Goal: Find contact information: Find contact information

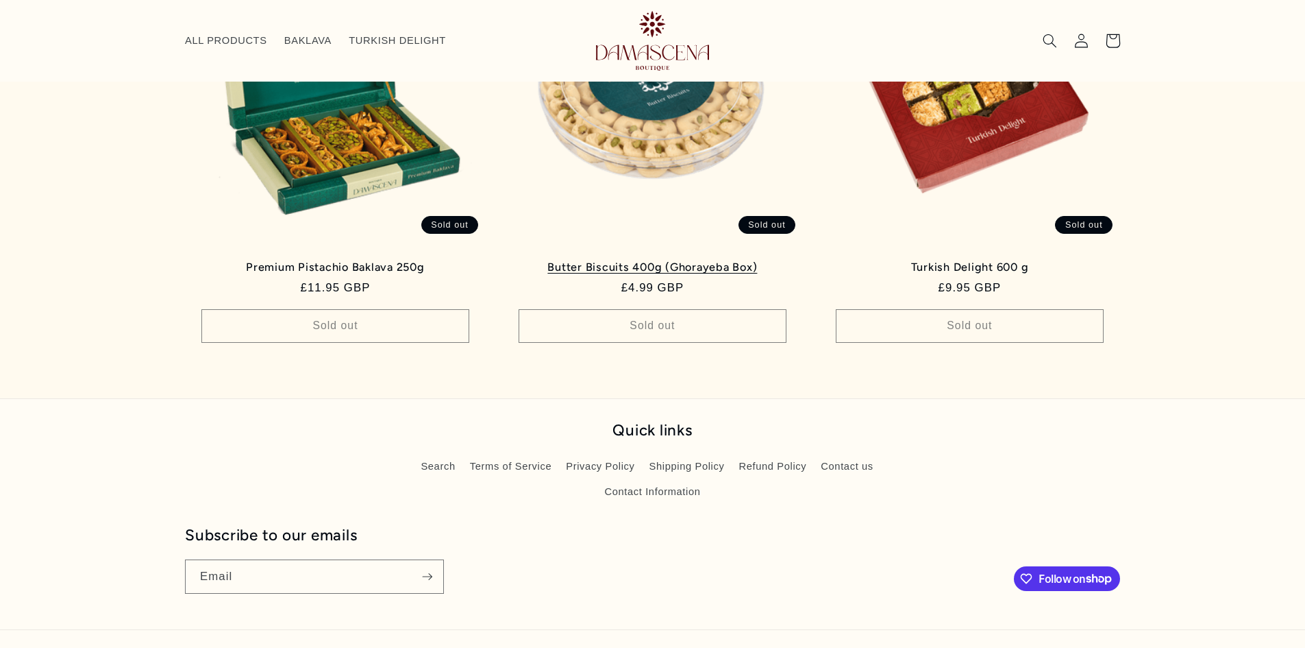
scroll to position [1499, 0]
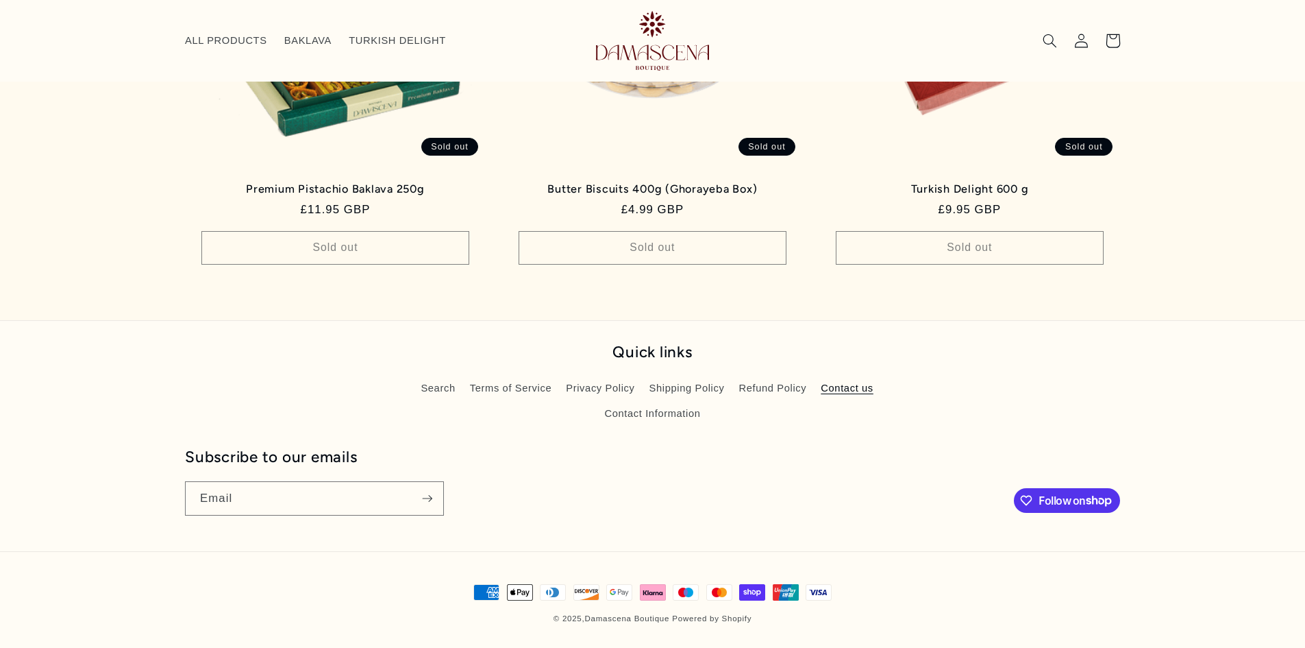
click at [823, 387] on link "Contact us" at bounding box center [847, 388] width 53 height 25
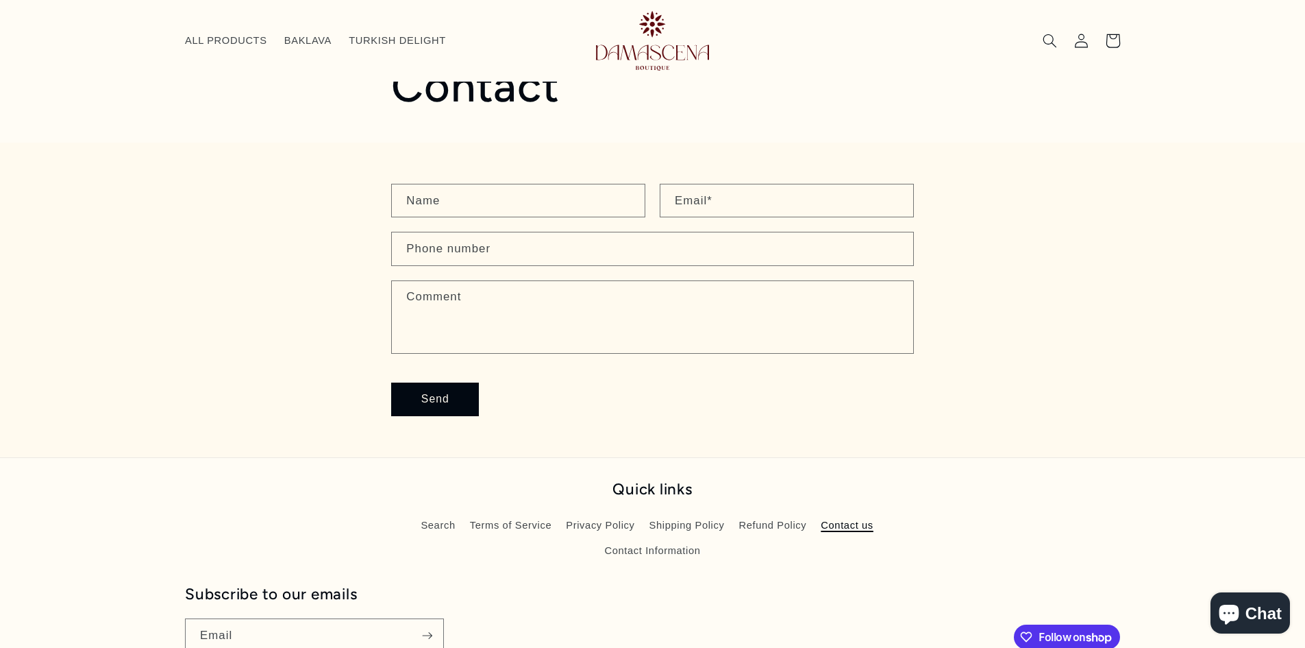
scroll to position [203, 0]
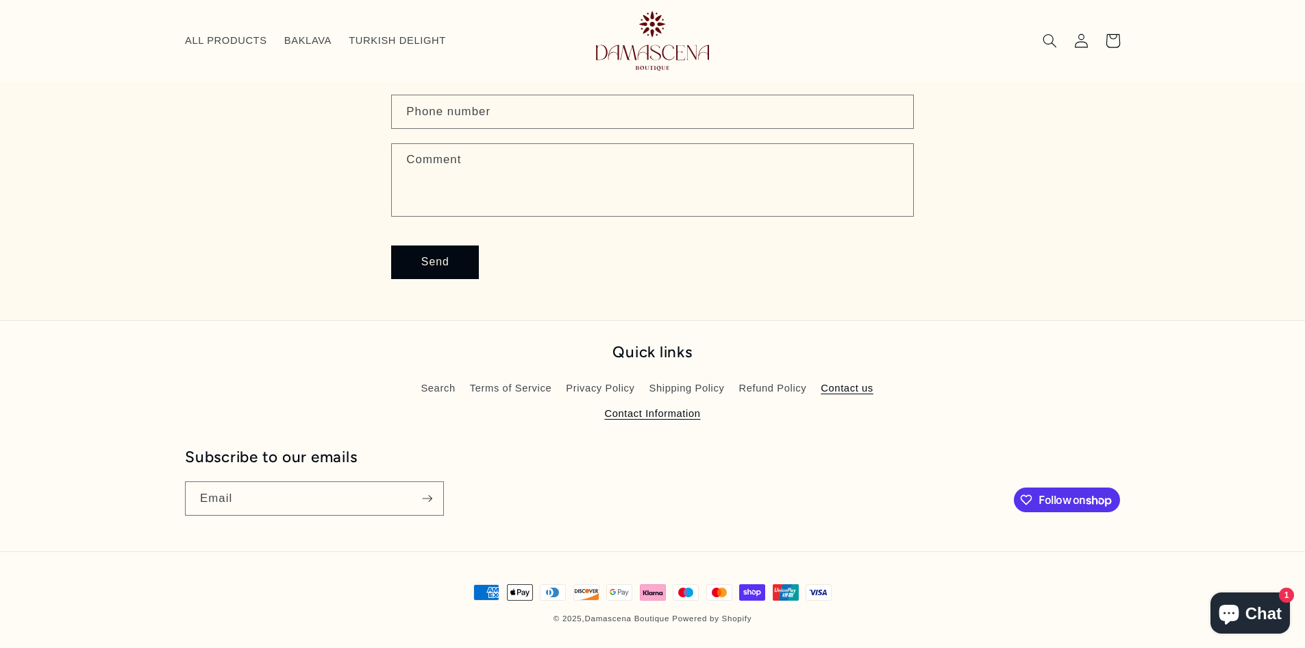
click at [645, 417] on link "Contact Information" at bounding box center [652, 413] width 96 height 25
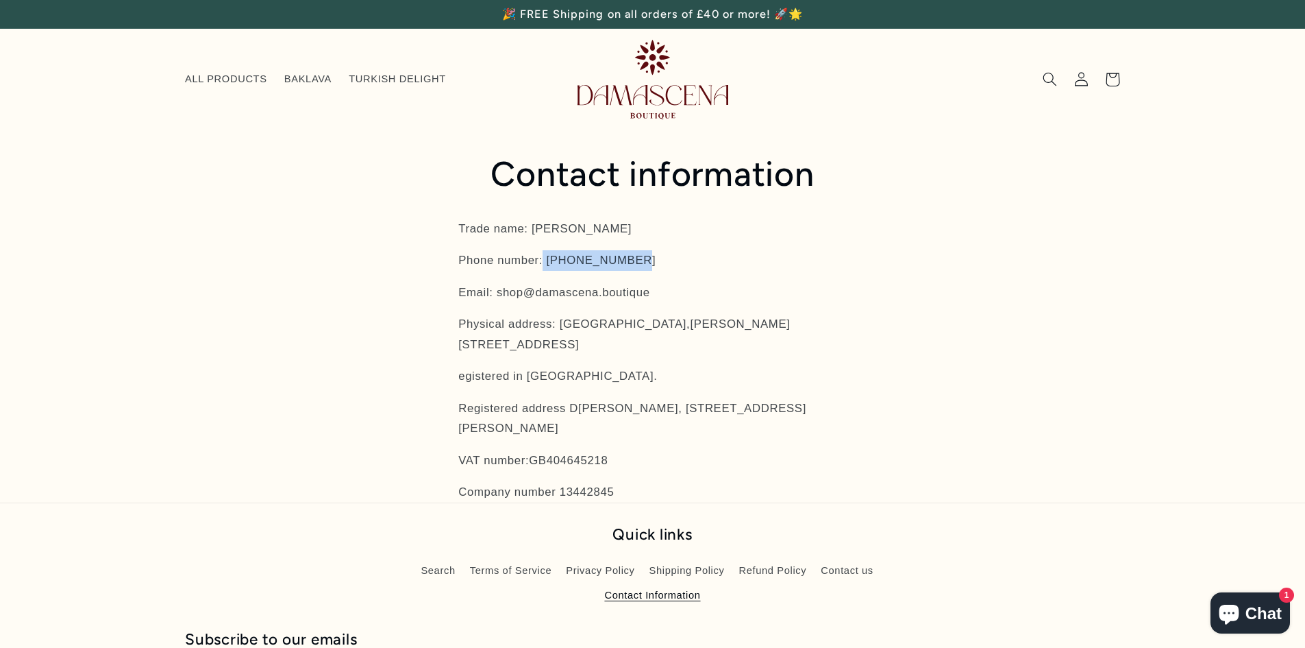
drag, startPoint x: 549, startPoint y: 259, endPoint x: 645, endPoint y: 260, distance: 96.6
click at [645, 260] on p "Phone number: [PHONE_NUMBER]" at bounding box center [652, 260] width 389 height 21
copy p "0121 233 1803"
